Goal: Use online tool/utility: Utilize a website feature to perform a specific function

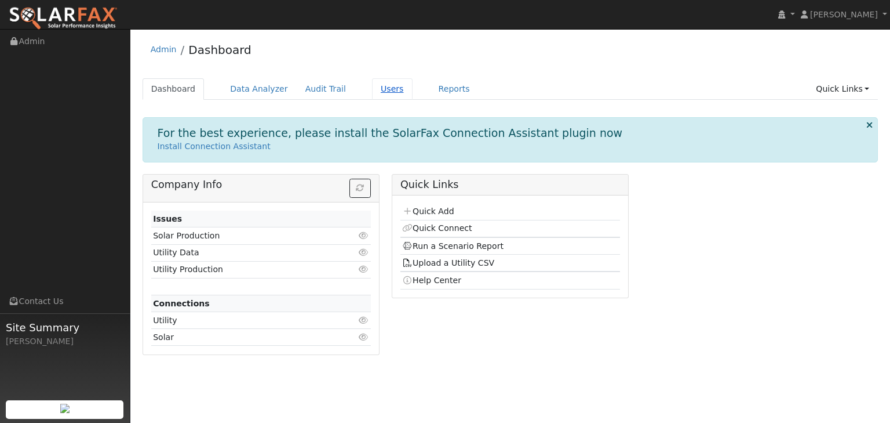
click at [372, 90] on link "Users" at bounding box center [392, 88] width 41 height 21
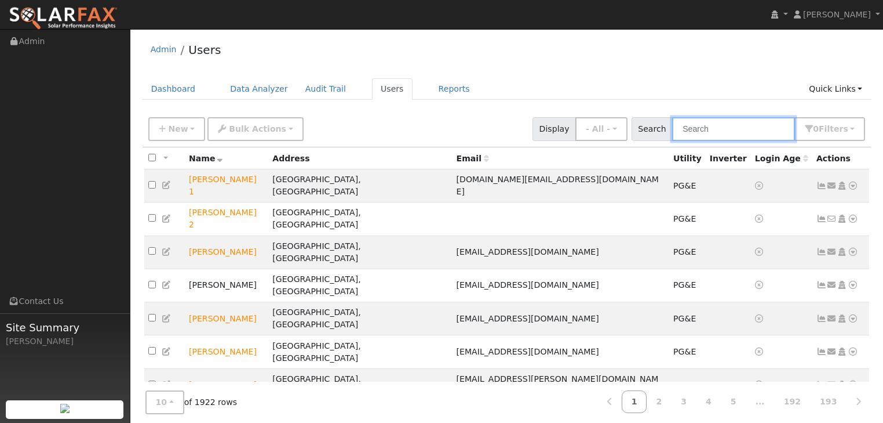
click at [697, 130] on input "text" at bounding box center [733, 129] width 123 height 24
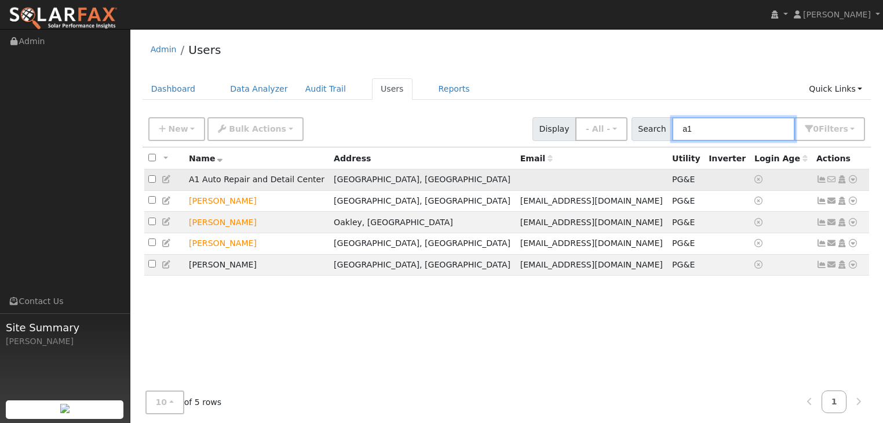
type input "a1"
click at [854, 180] on icon at bounding box center [853, 179] width 10 height 8
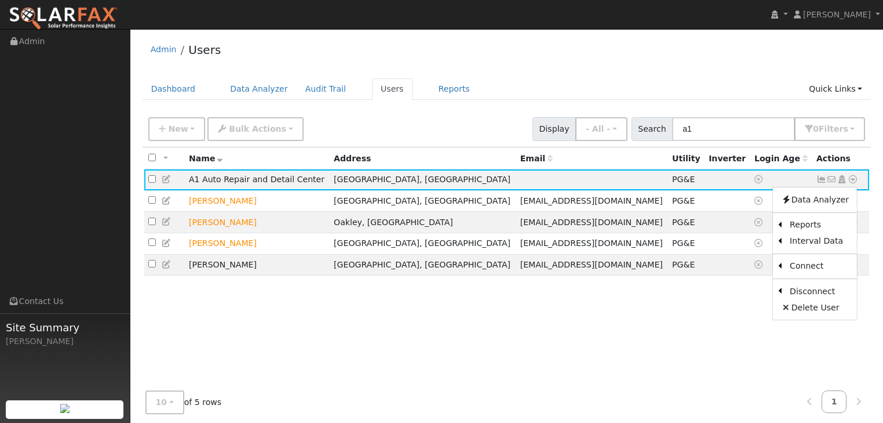
click at [803, 202] on link "Data Analyzer" at bounding box center [815, 199] width 84 height 16
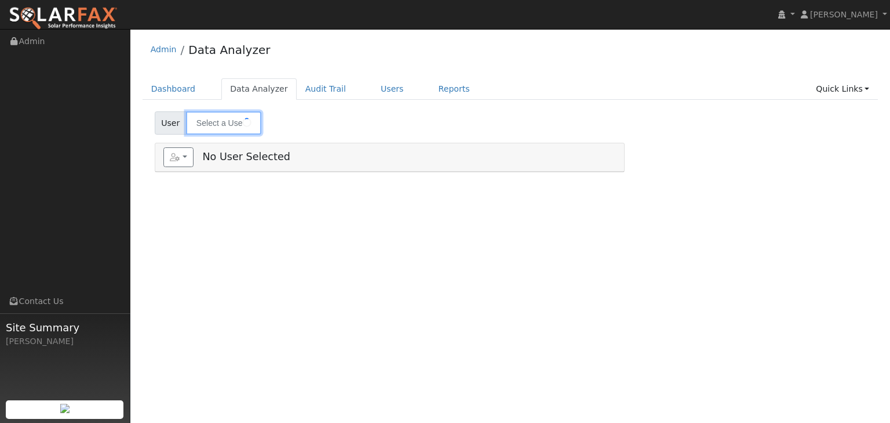
type input "A1 Auto Repair and Detail Center"
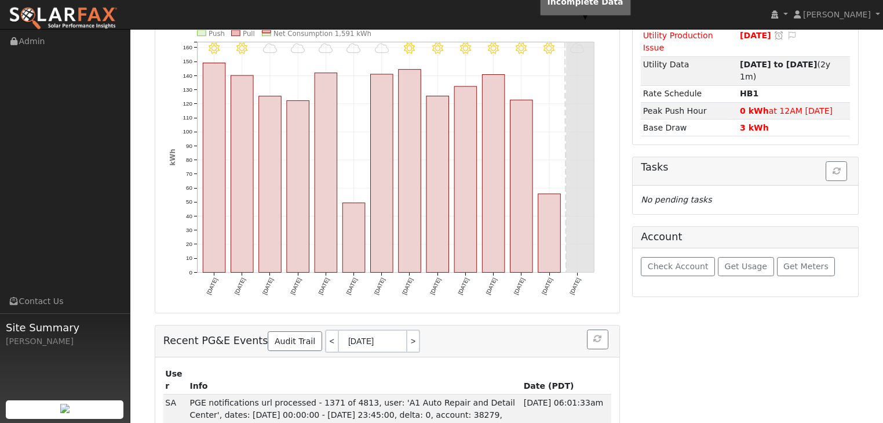
scroll to position [172, 0]
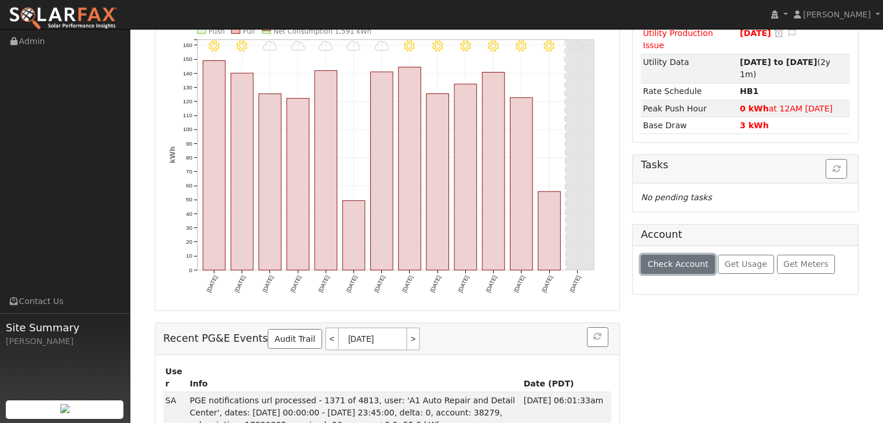
click at [665, 259] on span "Check Account" at bounding box center [678, 263] width 61 height 9
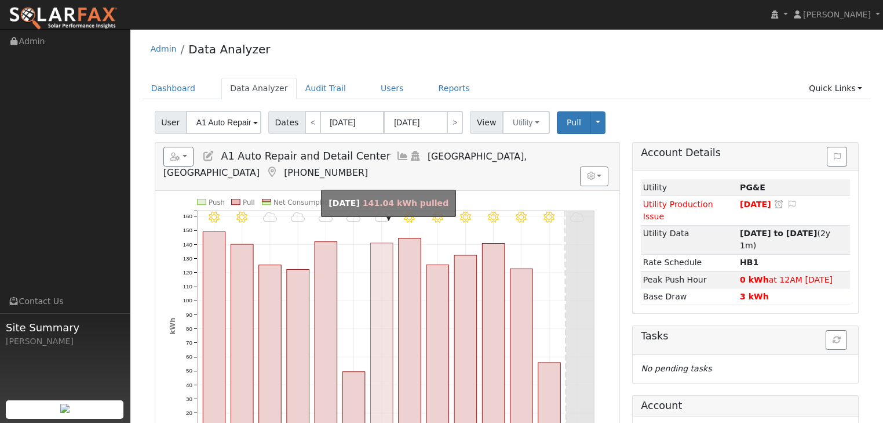
scroll to position [0, 0]
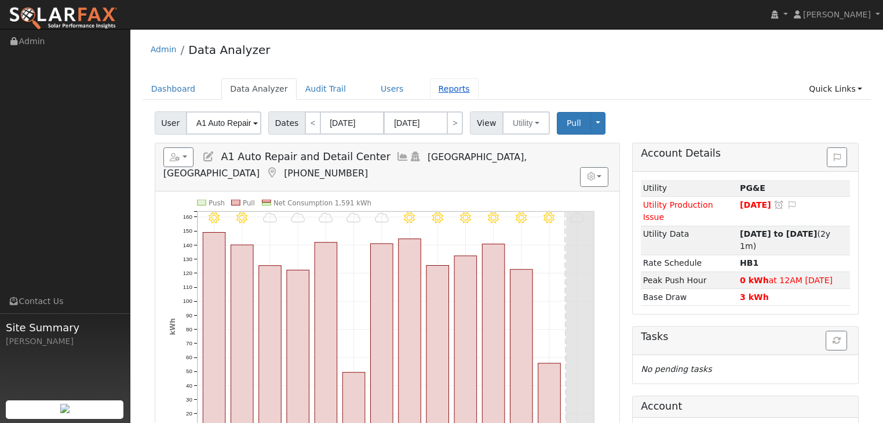
click at [430, 87] on link "Reports" at bounding box center [454, 88] width 49 height 21
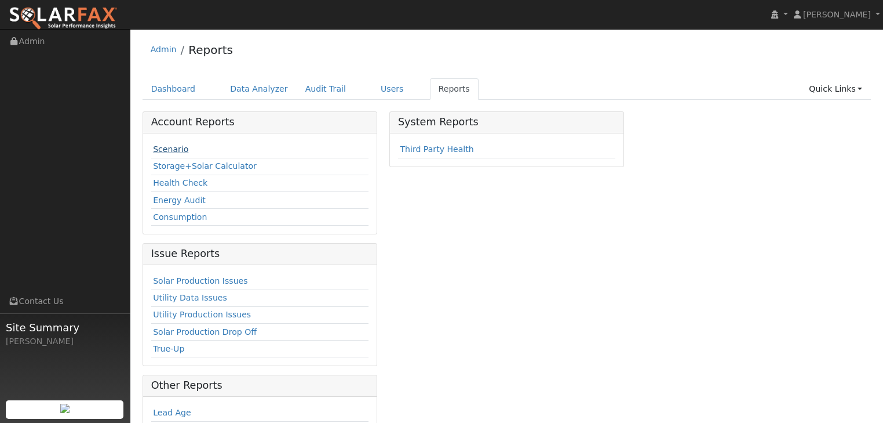
click at [167, 148] on link "Scenario" at bounding box center [170, 148] width 35 height 9
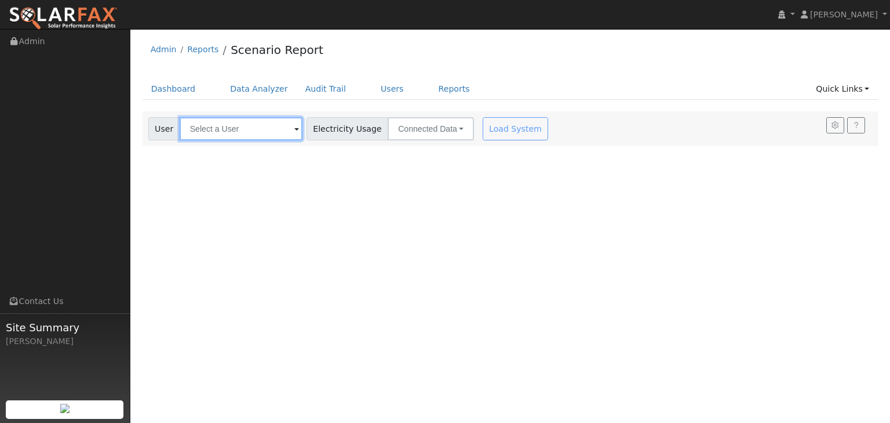
click at [221, 128] on input "text" at bounding box center [241, 128] width 123 height 23
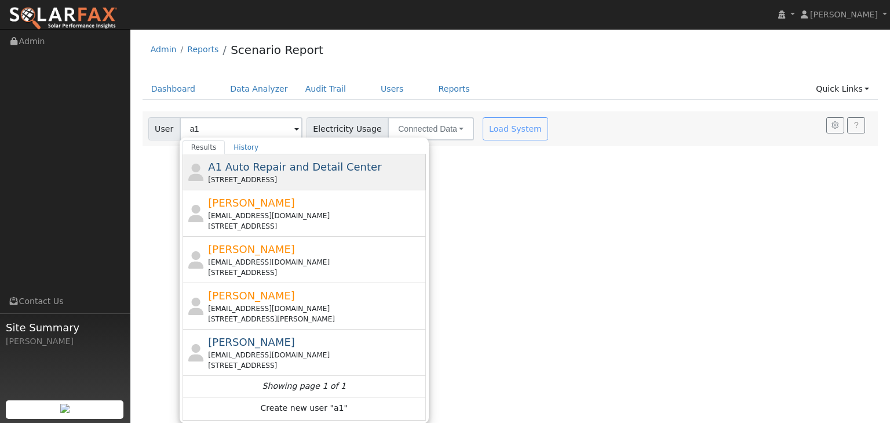
click at [231, 167] on span "A1 Auto Repair and Detail Center" at bounding box center [294, 167] width 173 height 12
type input "A1 Auto Repair and Detail Center"
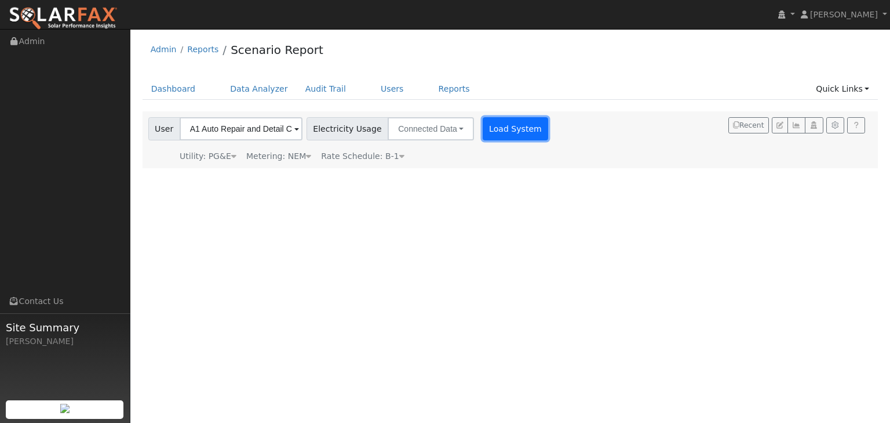
click at [491, 126] on button "Load System" at bounding box center [516, 128] width 66 height 23
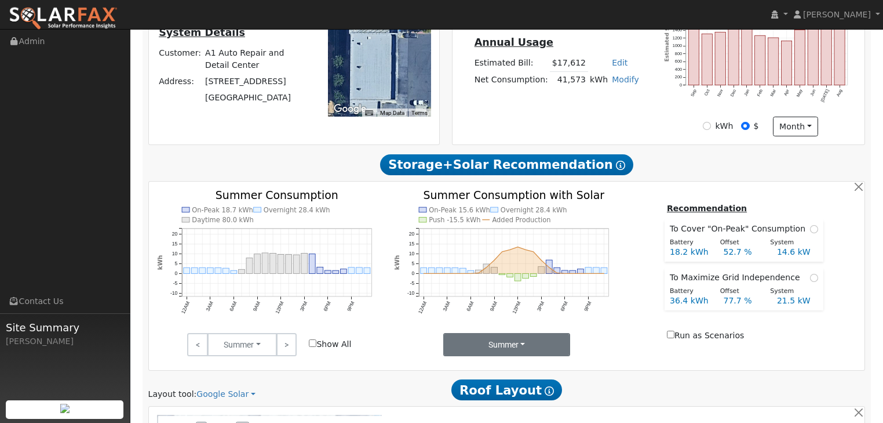
scroll to position [325, 0]
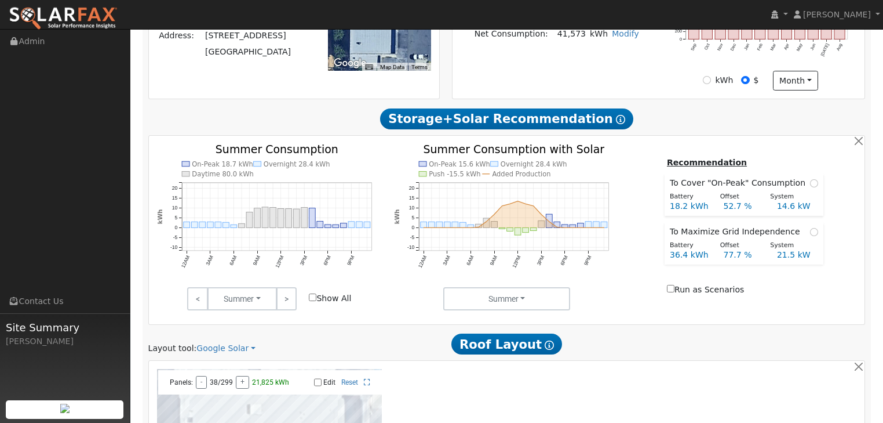
click at [314, 296] on input "Show All" at bounding box center [313, 297] width 8 height 8
click at [288, 298] on link ">" at bounding box center [286, 298] width 20 height 23
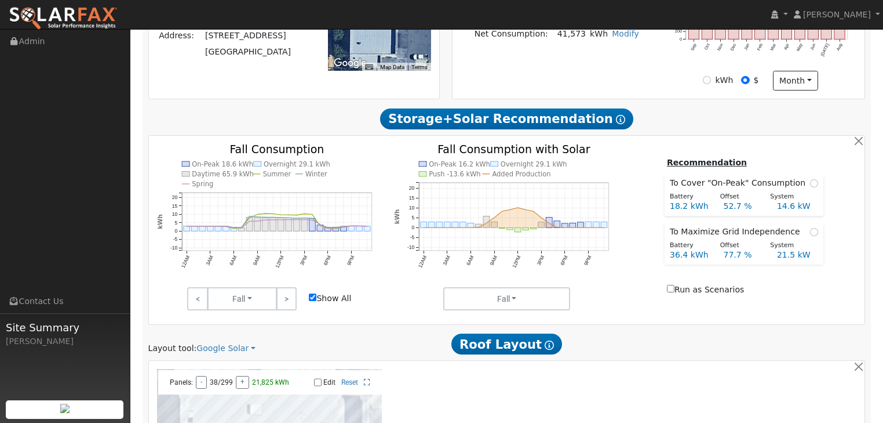
click at [311, 299] on input "Show All" at bounding box center [313, 297] width 8 height 8
click at [289, 298] on link ">" at bounding box center [286, 298] width 20 height 23
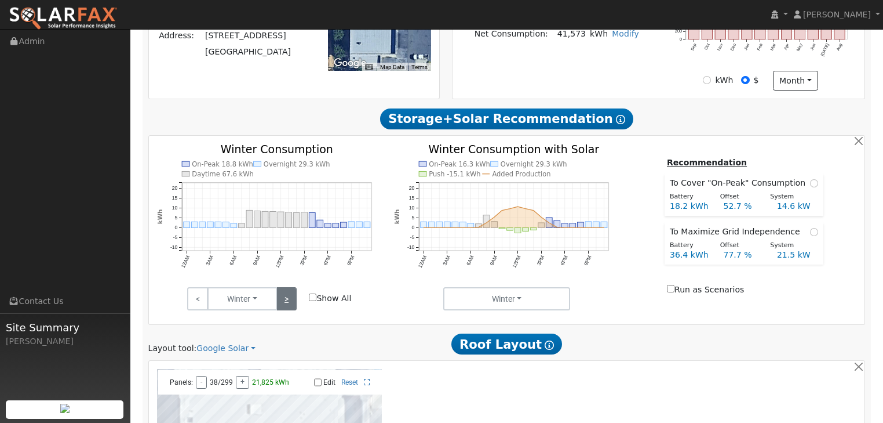
click at [289, 298] on link ">" at bounding box center [286, 298] width 20 height 23
click at [315, 297] on input "Show All" at bounding box center [313, 297] width 8 height 8
checkbox input "true"
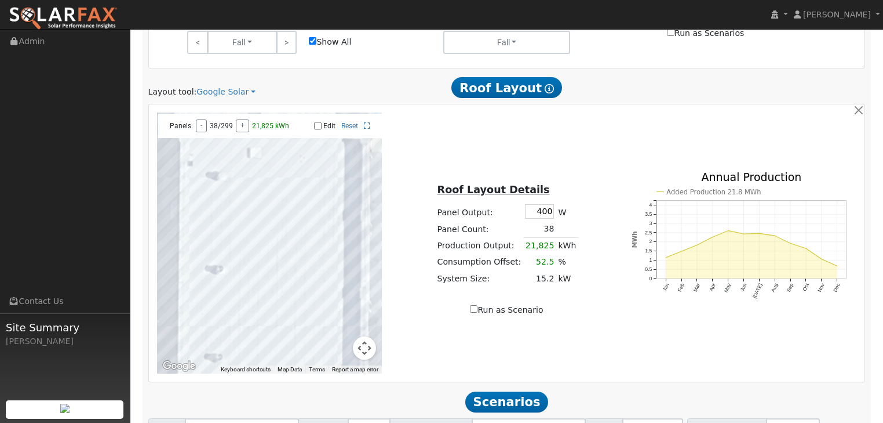
scroll to position [603, 0]
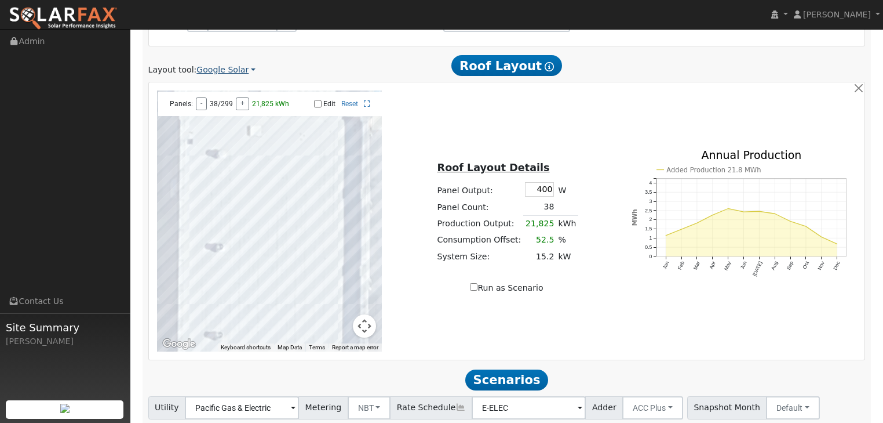
click at [246, 70] on link "Google Solar" at bounding box center [225, 70] width 59 height 12
click at [212, 122] on link "Aurora" at bounding box center [234, 123] width 81 height 16
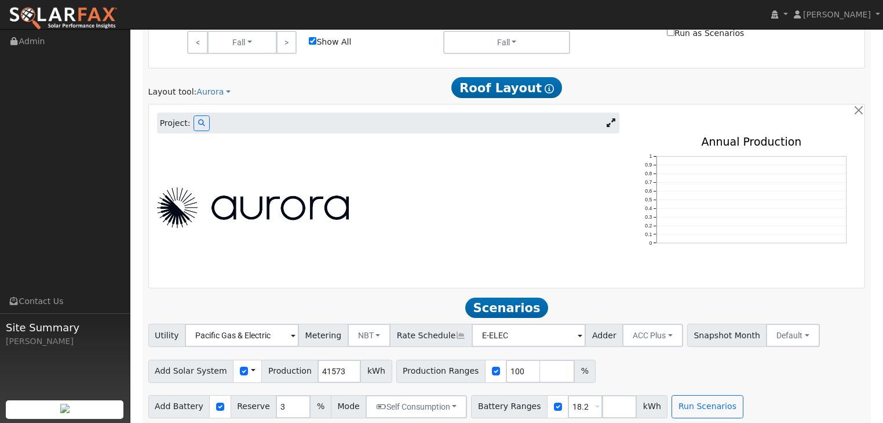
scroll to position [588, 0]
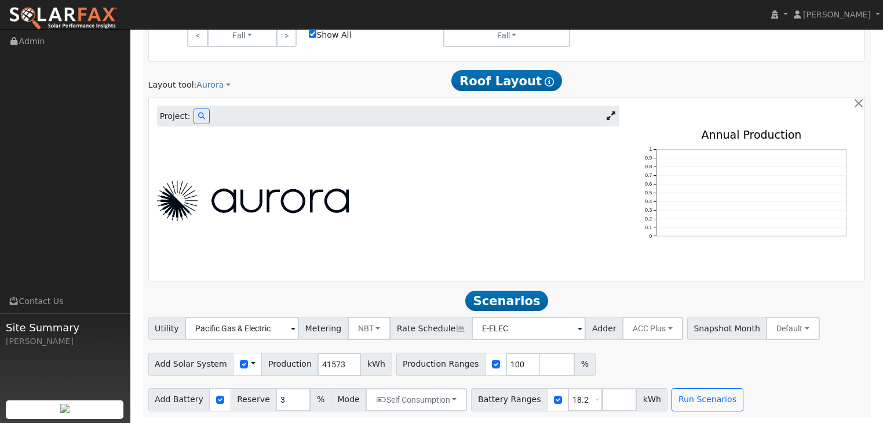
click at [325, 180] on img at bounding box center [253, 200] width 192 height 41
click at [173, 117] on span "Project:" at bounding box center [175, 116] width 31 height 12
click at [201, 112] on button at bounding box center [202, 116] width 16 height 16
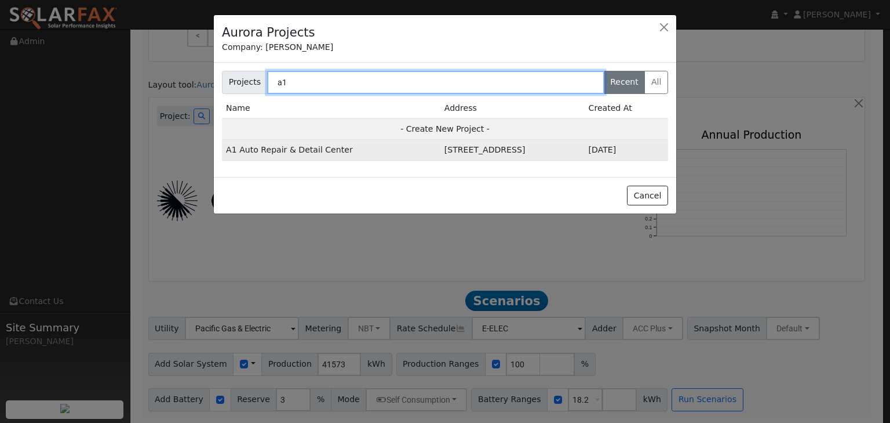
type input "a1"
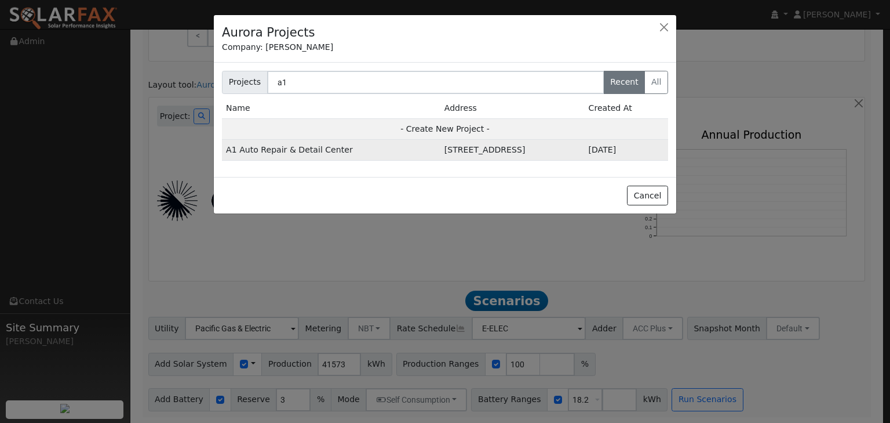
click at [304, 152] on td "A1 Auto Repair & Detail Center" at bounding box center [331, 150] width 218 height 21
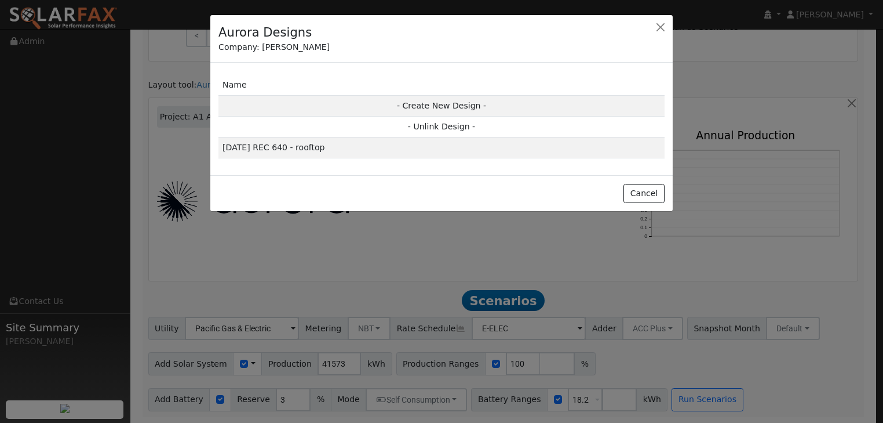
scroll to position [589, 0]
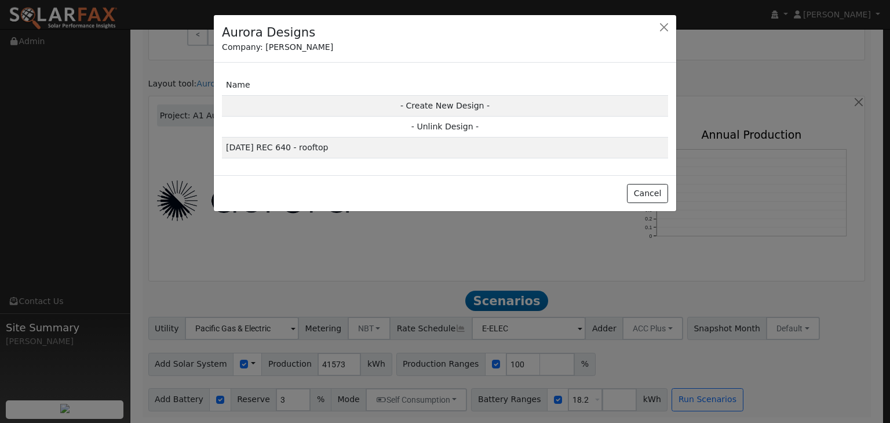
click at [304, 152] on td "9-30-25 REC 640 - rooftop" at bounding box center [445, 147] width 446 height 21
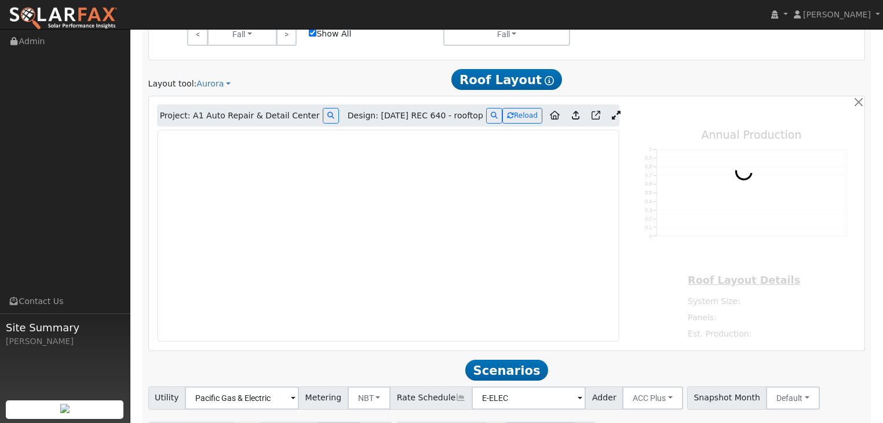
type input "40626"
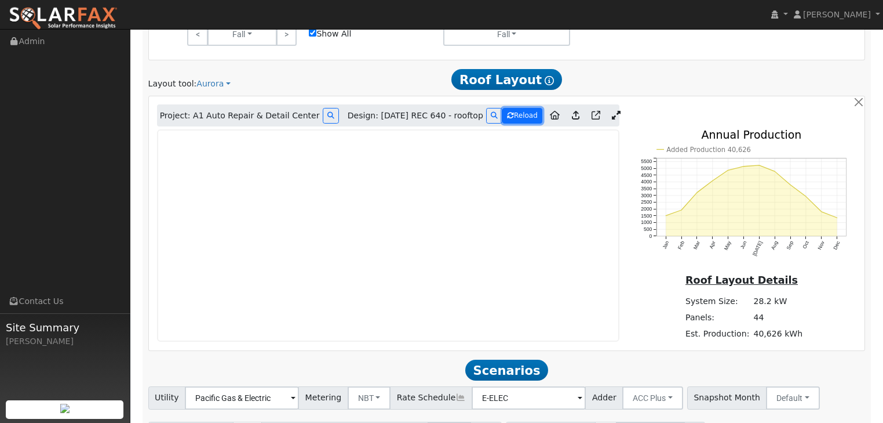
click at [512, 115] on button "Reload" at bounding box center [522, 116] width 40 height 16
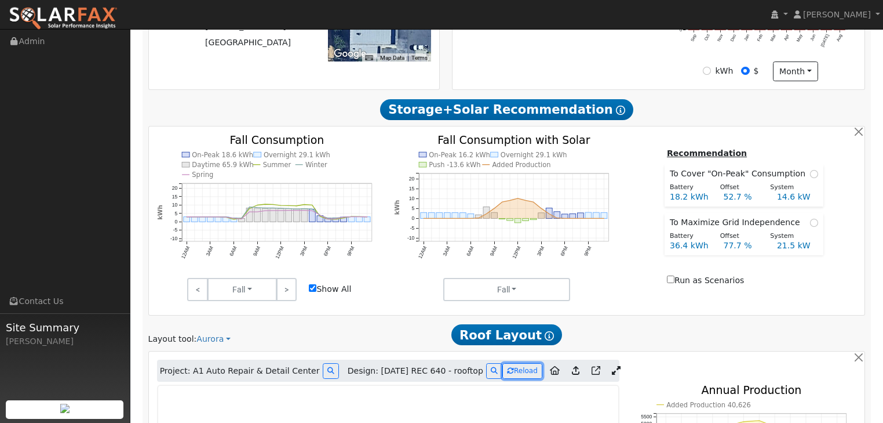
scroll to position [658, 0]
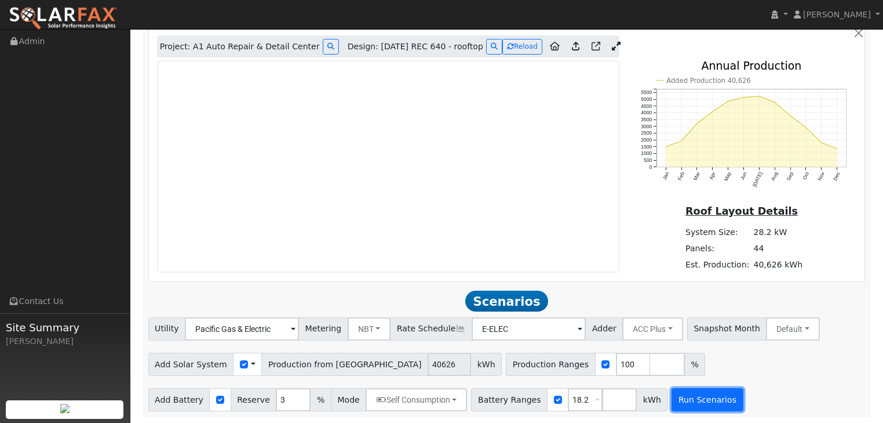
click at [677, 397] on button "Run Scenarios" at bounding box center [707, 399] width 71 height 23
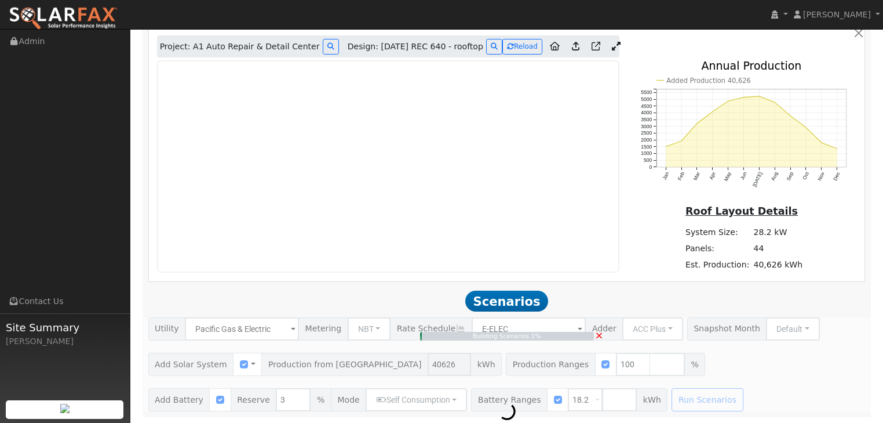
type input "27.1"
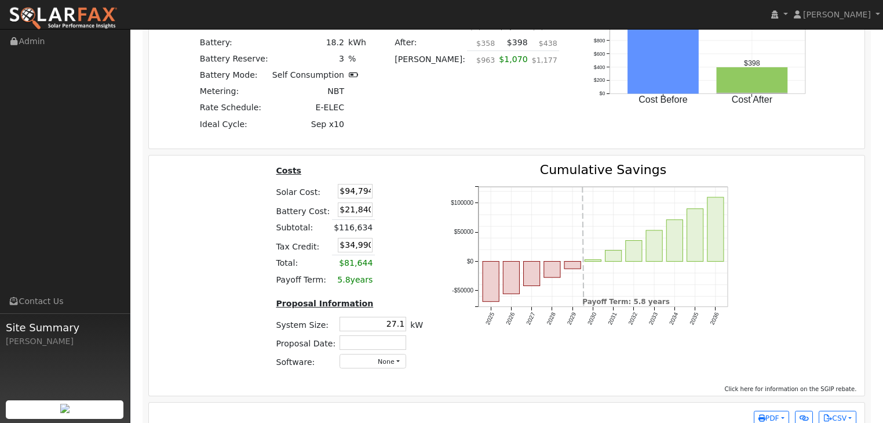
scroll to position [1422, 0]
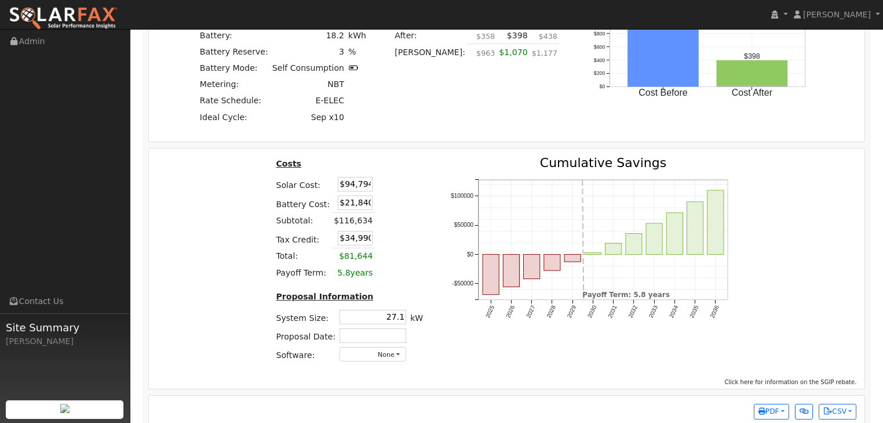
drag, startPoint x: 338, startPoint y: 185, endPoint x: 414, endPoint y: 176, distance: 76.5
click at [414, 176] on table "Costs Solar Cost: $94,794 Battery Cost: $21,840 Subtotal: $116,634 Tax Credit: …" at bounding box center [349, 218] width 151 height 124
type input "$98,560"
type input "$36,120"
click at [205, 247] on div "Costs Solar Cost: $98,560 Battery Cost: $21,840 Subtotal: $120,400 Tax Credit: …" at bounding box center [507, 263] width 724 height 214
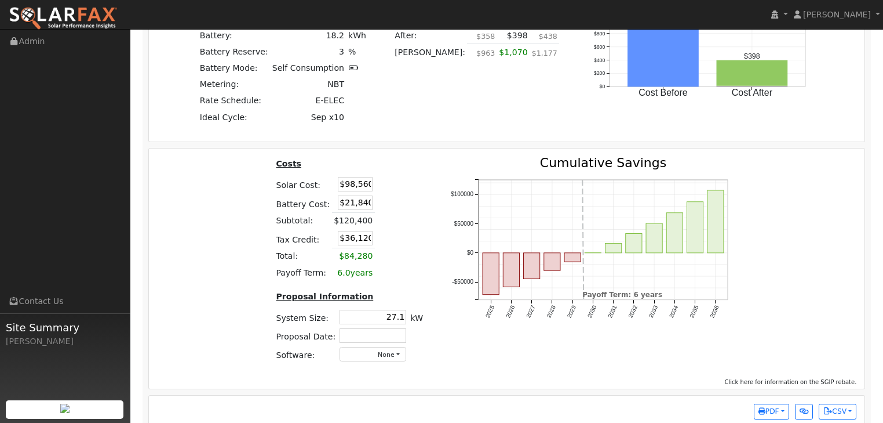
drag, startPoint x: 339, startPoint y: 202, endPoint x: 377, endPoint y: 202, distance: 37.7
click at [377, 202] on tr "Battery Cost: $21,840" at bounding box center [349, 202] width 151 height 19
type input "$17,000"
type input "$34,668"
click at [389, 231] on td at bounding box center [387, 238] width 25 height 19
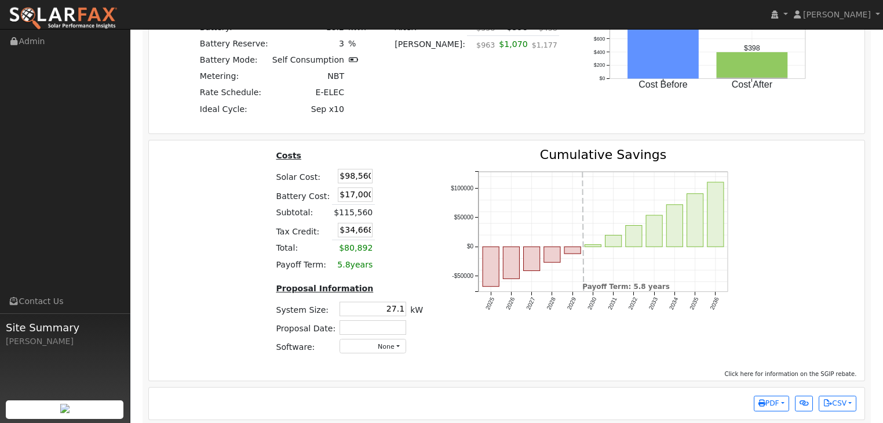
scroll to position [1437, 0]
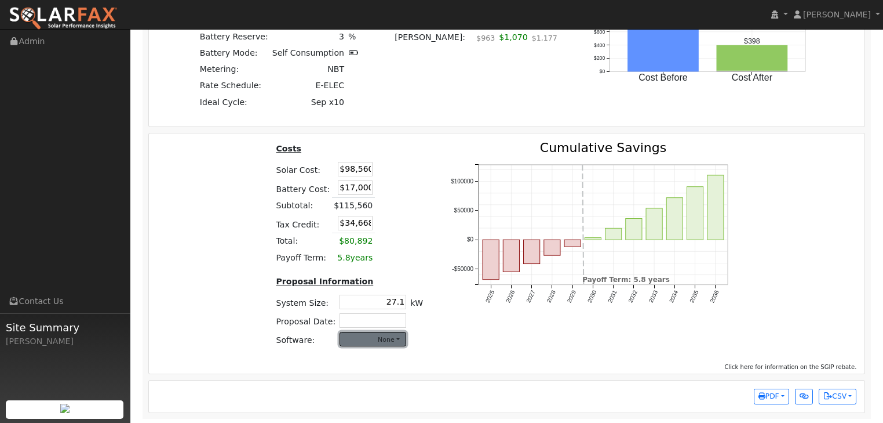
click at [395, 337] on button "None" at bounding box center [373, 339] width 67 height 14
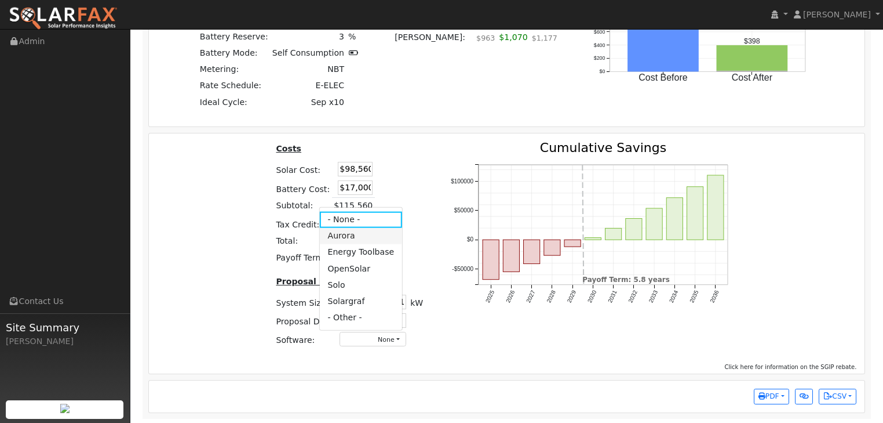
click at [338, 231] on link "Aurora" at bounding box center [360, 235] width 83 height 16
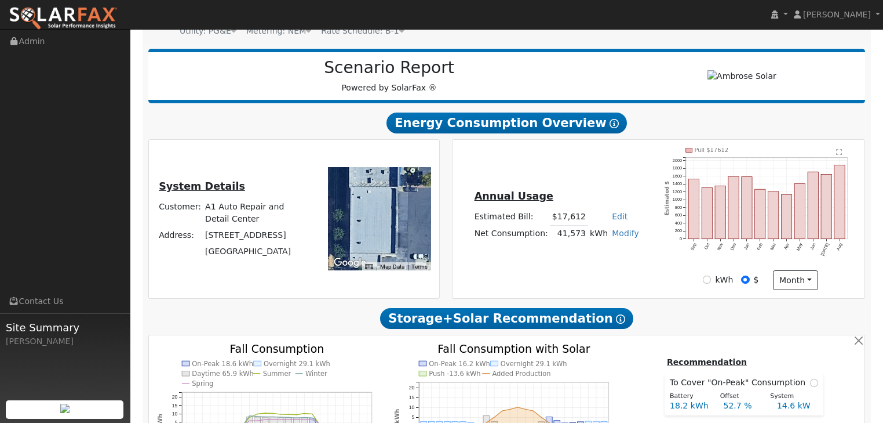
scroll to position [0, 0]
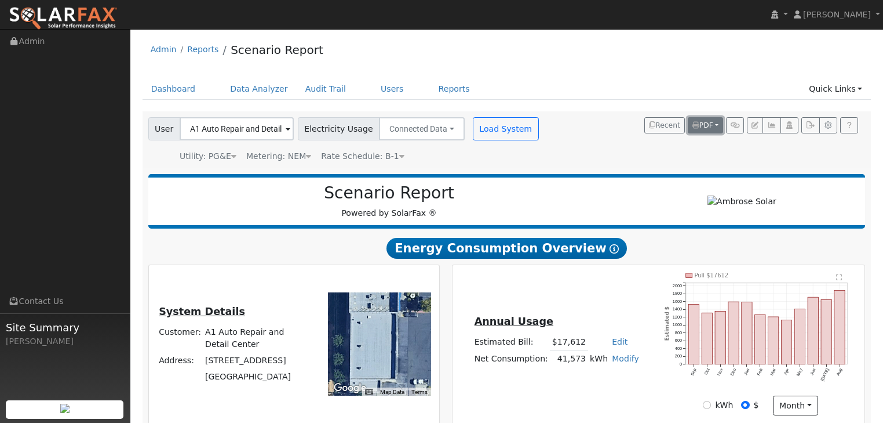
click at [719, 124] on button "PDF" at bounding box center [705, 125] width 35 height 16
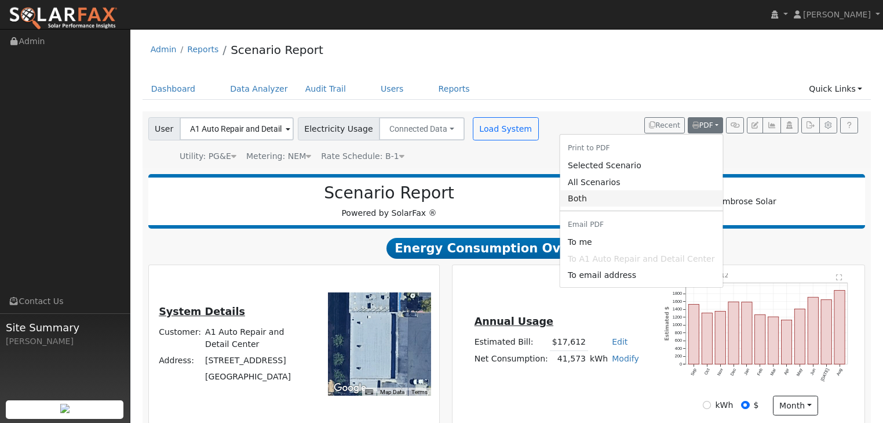
click at [589, 198] on link "Both" at bounding box center [641, 198] width 163 height 16
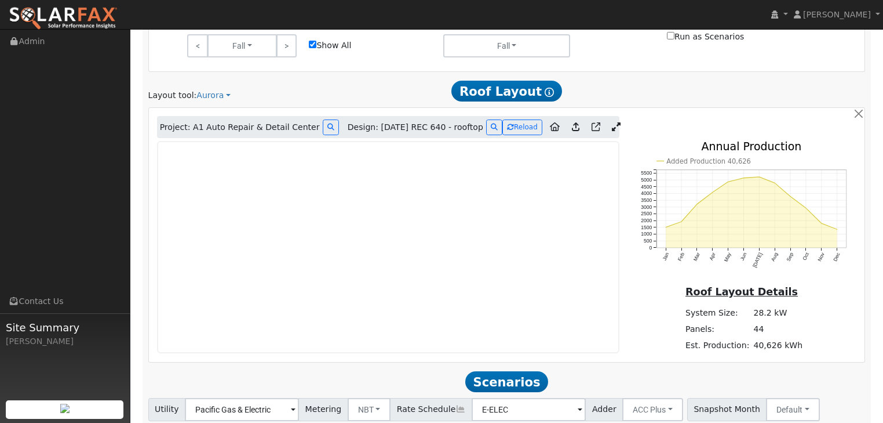
scroll to position [649, 0]
